Goal: Transaction & Acquisition: Subscribe to service/newsletter

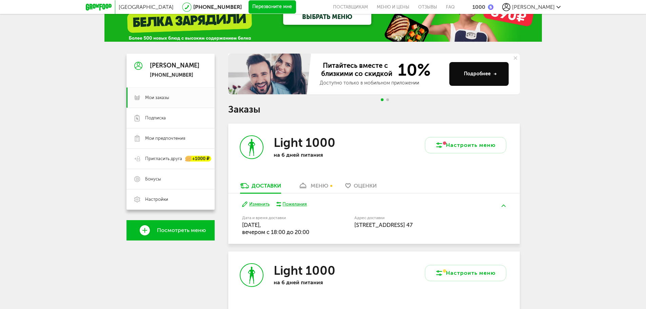
scroll to position [68, 0]
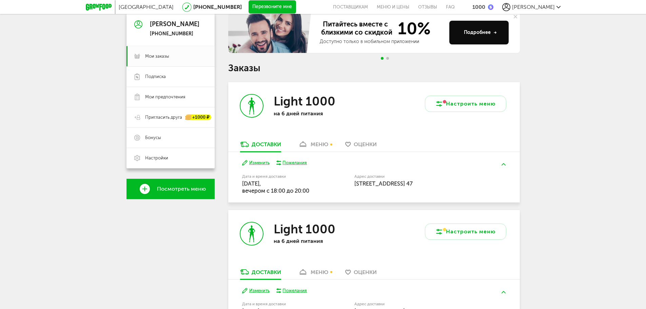
click at [315, 147] on div "меню" at bounding box center [320, 144] width 18 height 6
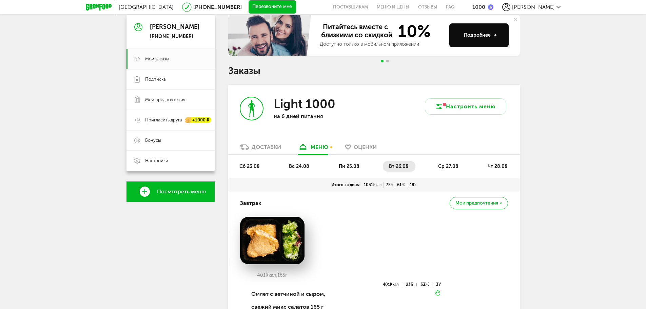
scroll to position [68, 0]
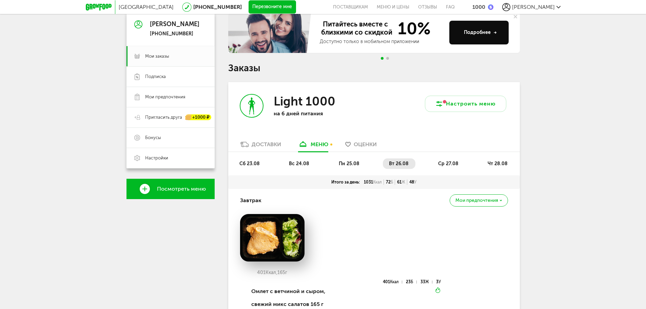
click at [365, 144] on span "Оценки" at bounding box center [365, 144] width 23 height 6
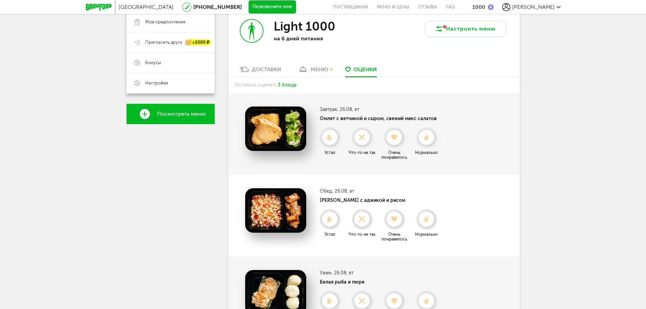
scroll to position [129, 0]
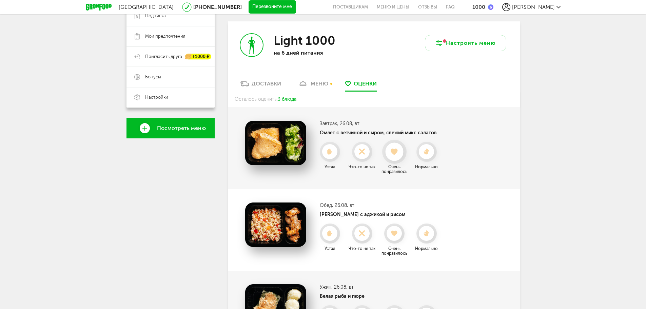
click at [393, 156] on div at bounding box center [394, 152] width 18 height 18
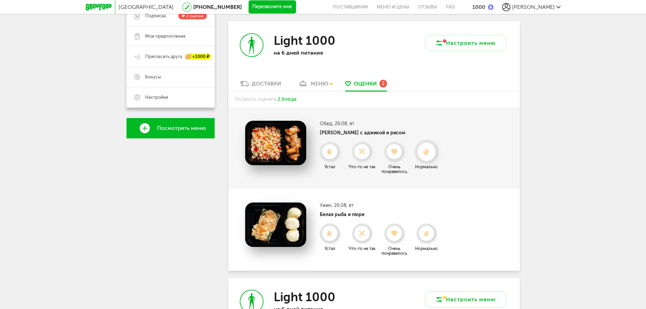
click at [431, 154] on icon at bounding box center [427, 151] width 18 height 7
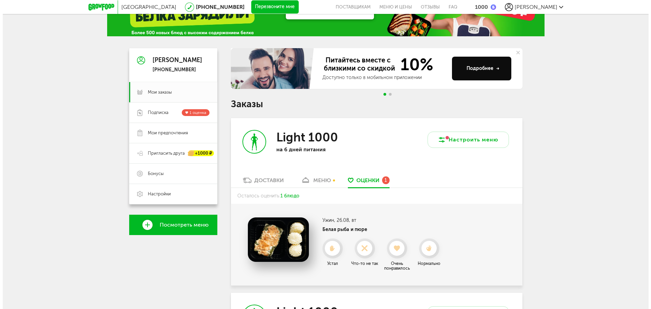
scroll to position [27, 0]
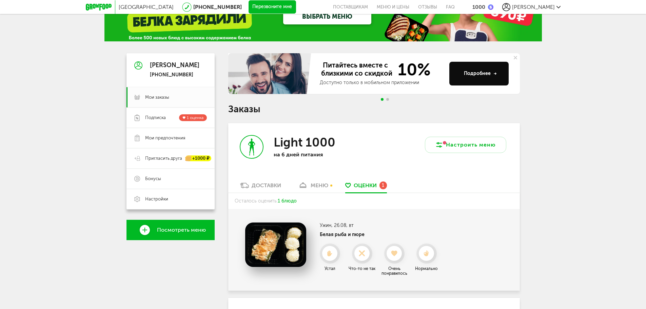
click at [253, 182] on div "Доставки" at bounding box center [267, 185] width 30 height 6
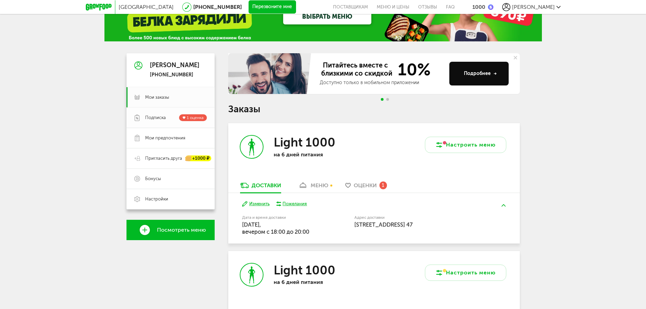
click at [190, 117] on span "1 оценка" at bounding box center [195, 117] width 17 height 5
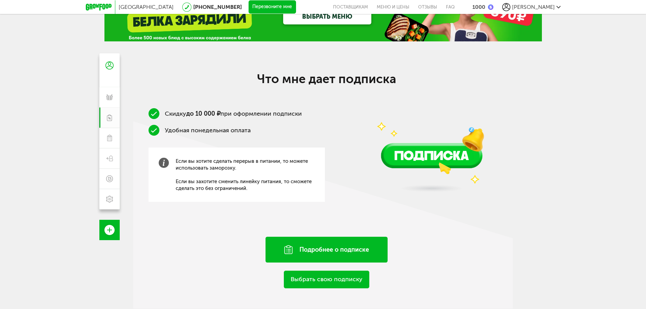
click at [319, 251] on div "Подробнее о подписке" at bounding box center [327, 250] width 122 height 26
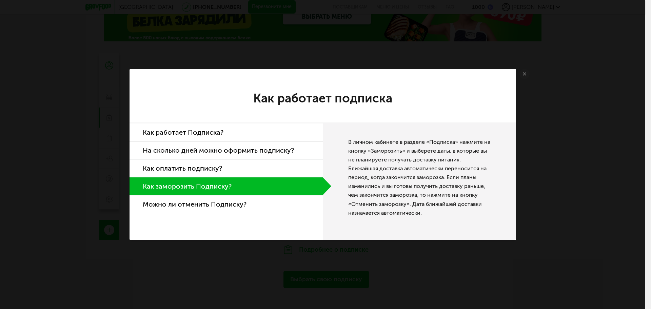
click at [240, 133] on li "Как работает Подписка?" at bounding box center [226, 132] width 193 height 18
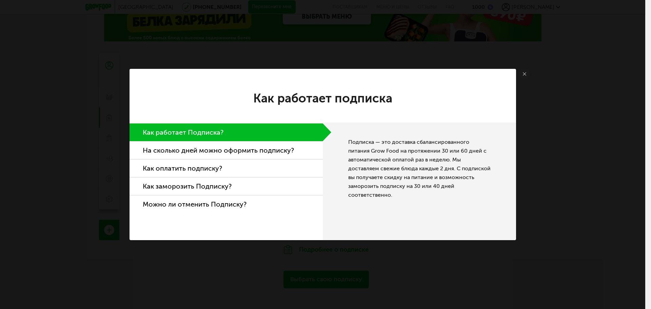
click at [232, 153] on li "На сколько дней можно оформить подписку?" at bounding box center [226, 150] width 193 height 18
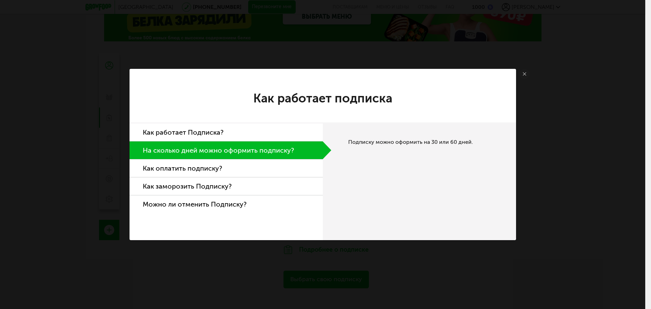
click at [223, 171] on li "Как оплатить подписку?" at bounding box center [226, 168] width 193 height 18
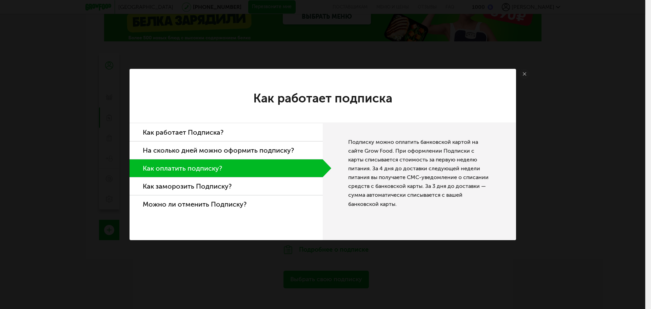
click at [224, 180] on li "Как заморозить Подписку?" at bounding box center [226, 186] width 193 height 18
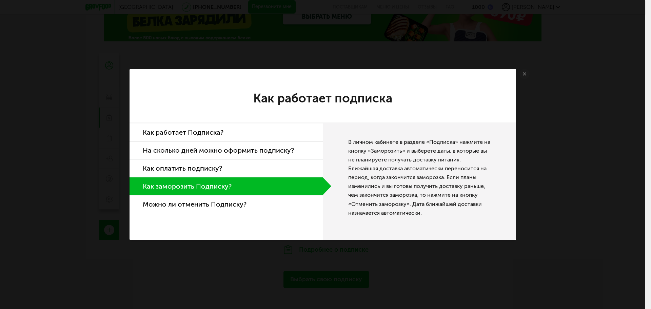
click at [224, 199] on li "Можно ли отменить Подписку?" at bounding box center [226, 204] width 193 height 18
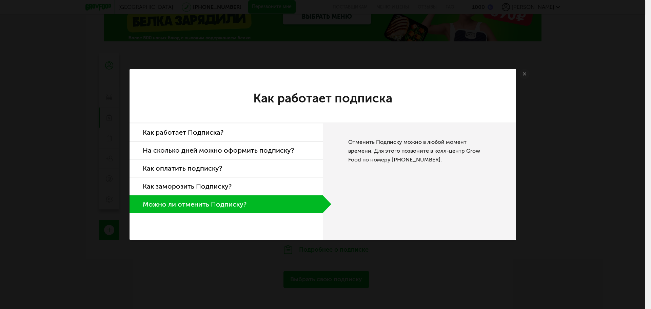
click at [209, 129] on li "Как работает Подписка?" at bounding box center [226, 132] width 193 height 18
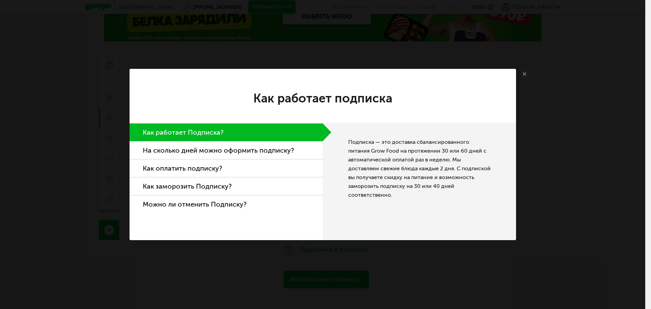
click at [209, 145] on li "На сколько дней можно оформить подписку?" at bounding box center [226, 150] width 193 height 18
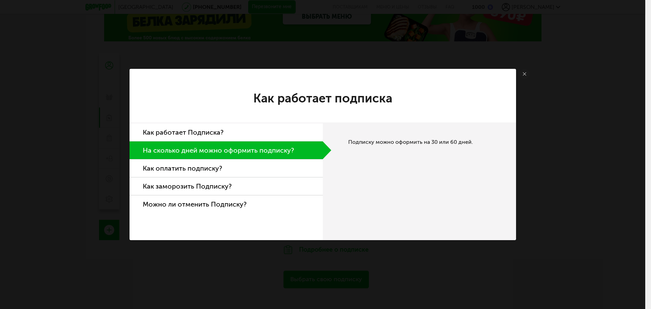
click at [524, 74] on use at bounding box center [524, 73] width 3 height 3
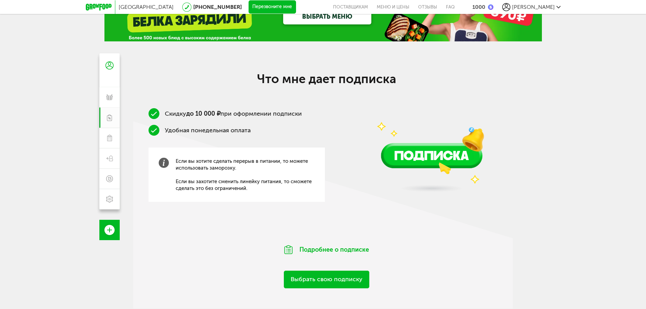
click at [331, 285] on link "Выбрать свою подписку" at bounding box center [326, 279] width 85 height 17
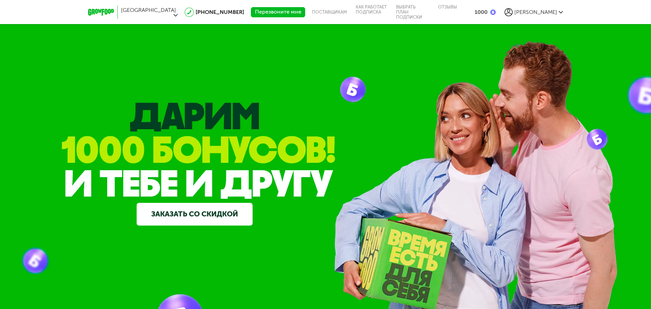
scroll to position [361, 0]
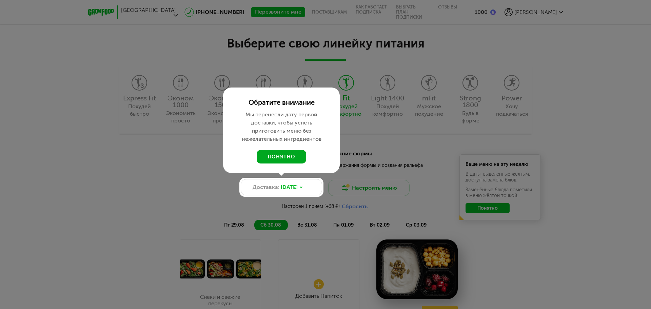
click at [285, 160] on button "понятно" at bounding box center [282, 157] width 50 height 14
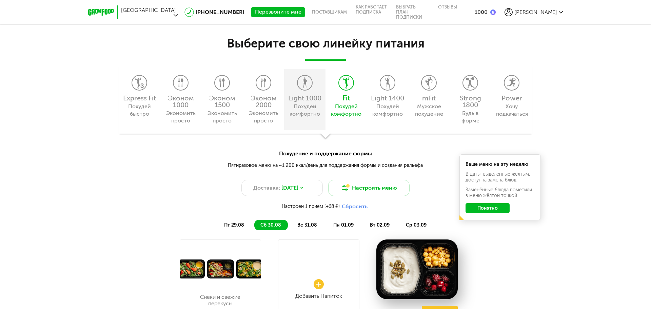
click at [307, 111] on div "Похудей комфортно" at bounding box center [304, 110] width 31 height 15
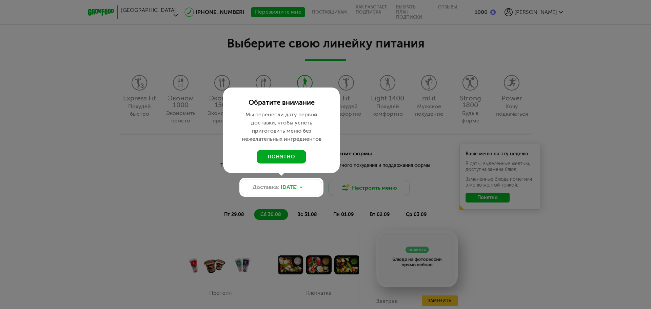
click at [280, 160] on button "понятно" at bounding box center [282, 157] width 50 height 14
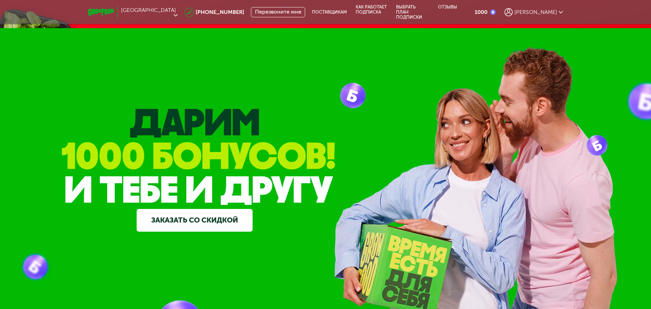
scroll to position [0, 0]
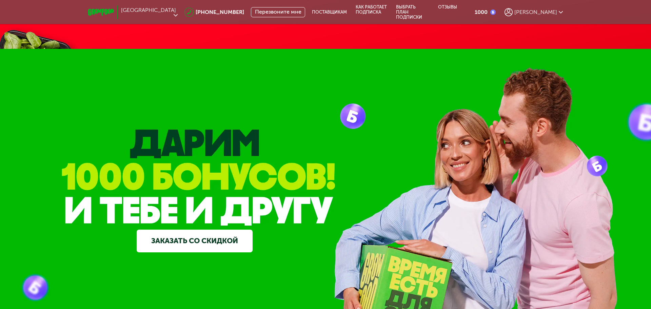
scroll to position [27, 0]
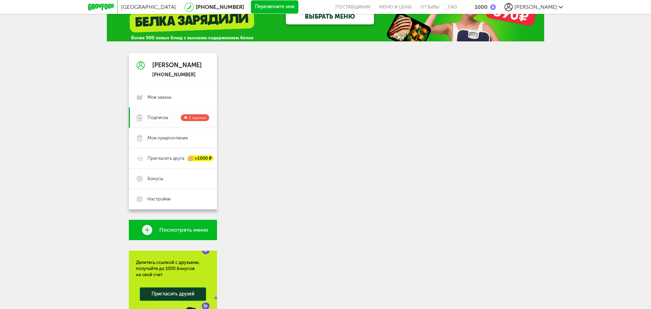
click at [154, 115] on span "Подписка" at bounding box center [158, 118] width 21 height 6
click at [198, 119] on span "3 оценки" at bounding box center [197, 117] width 17 height 5
